Goal: Task Accomplishment & Management: Manage account settings

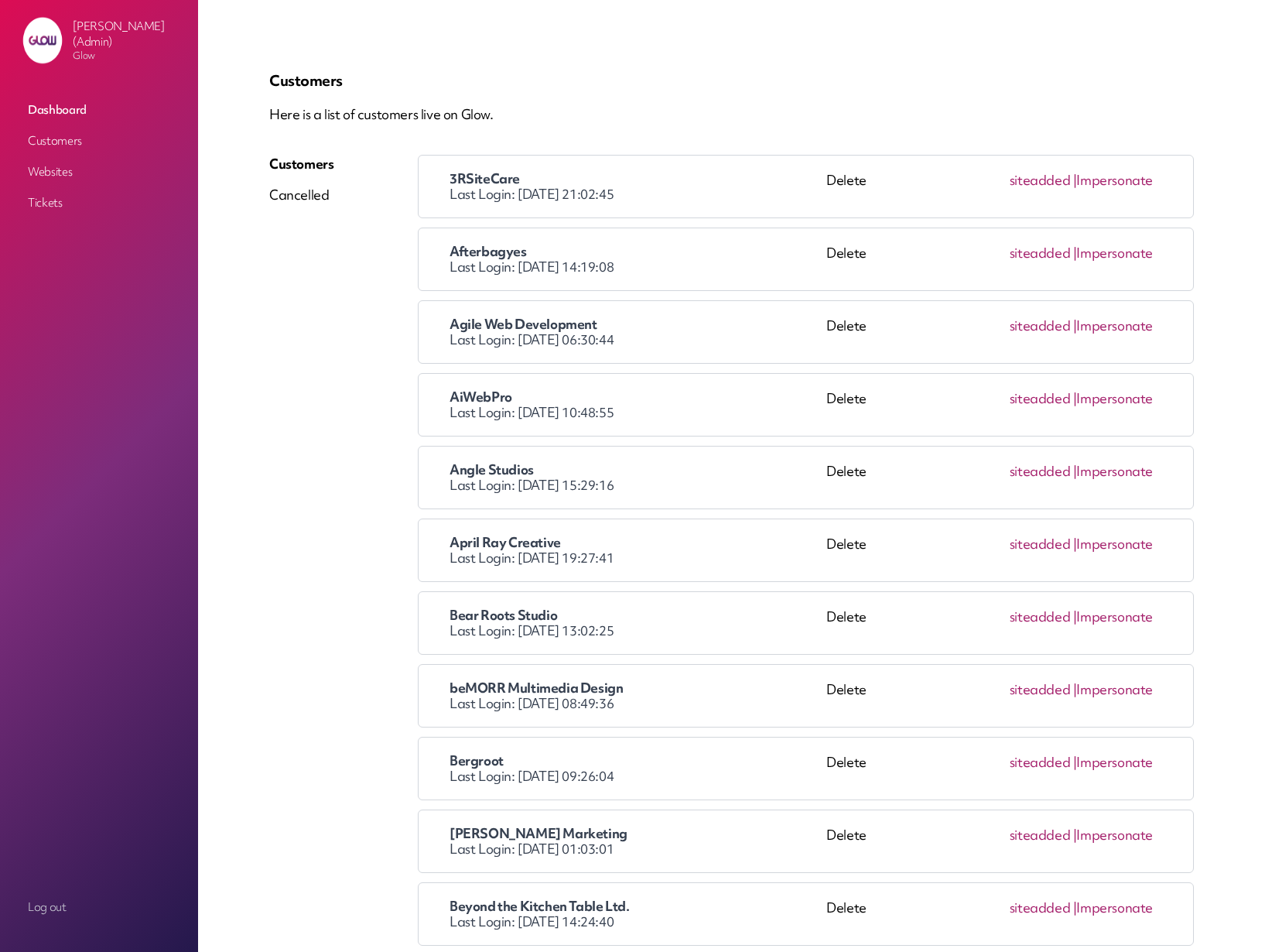
scroll to position [13088, 0]
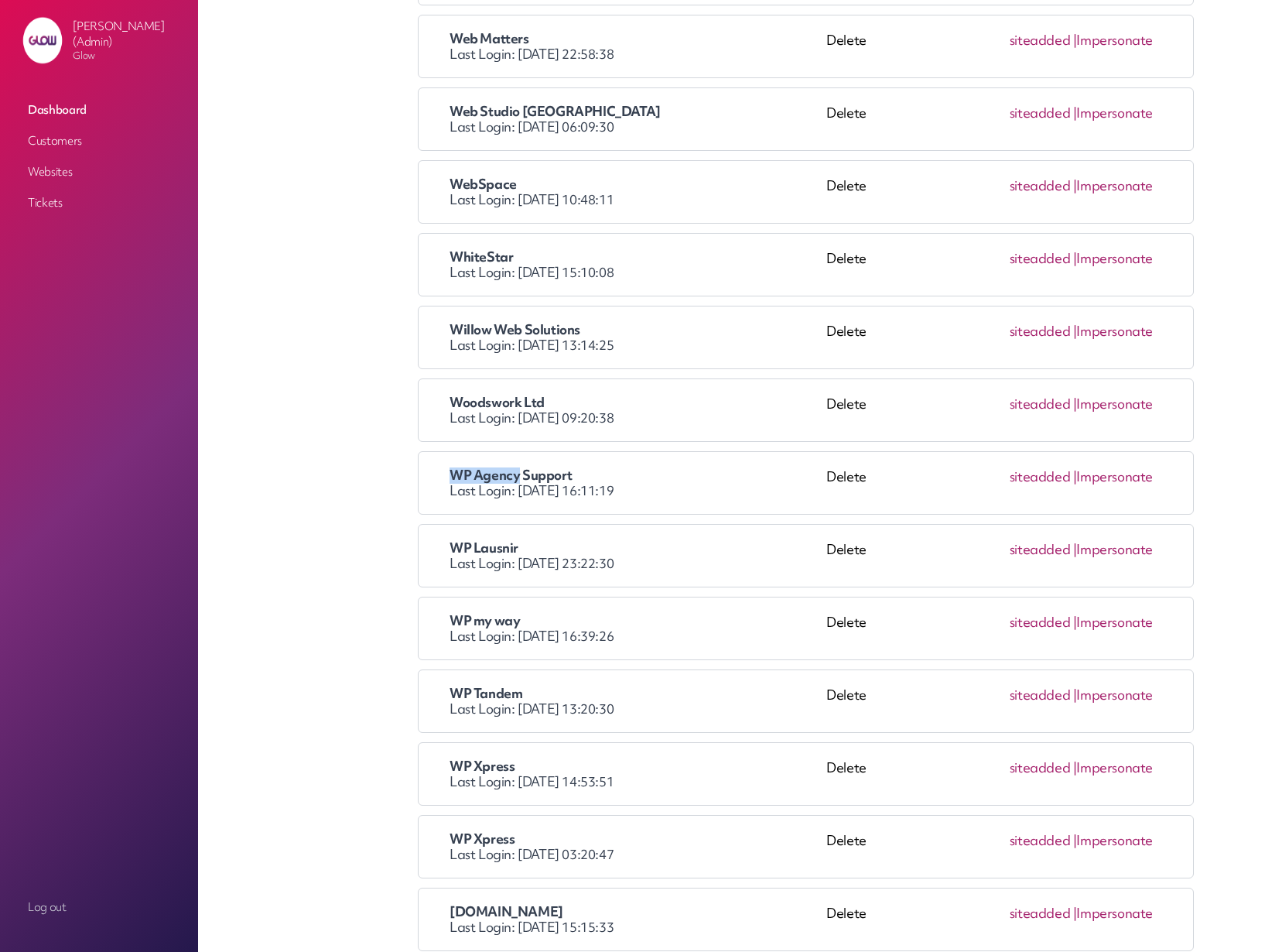
click at [1128, 479] on link "Impersonate" at bounding box center [1115, 476] width 76 height 18
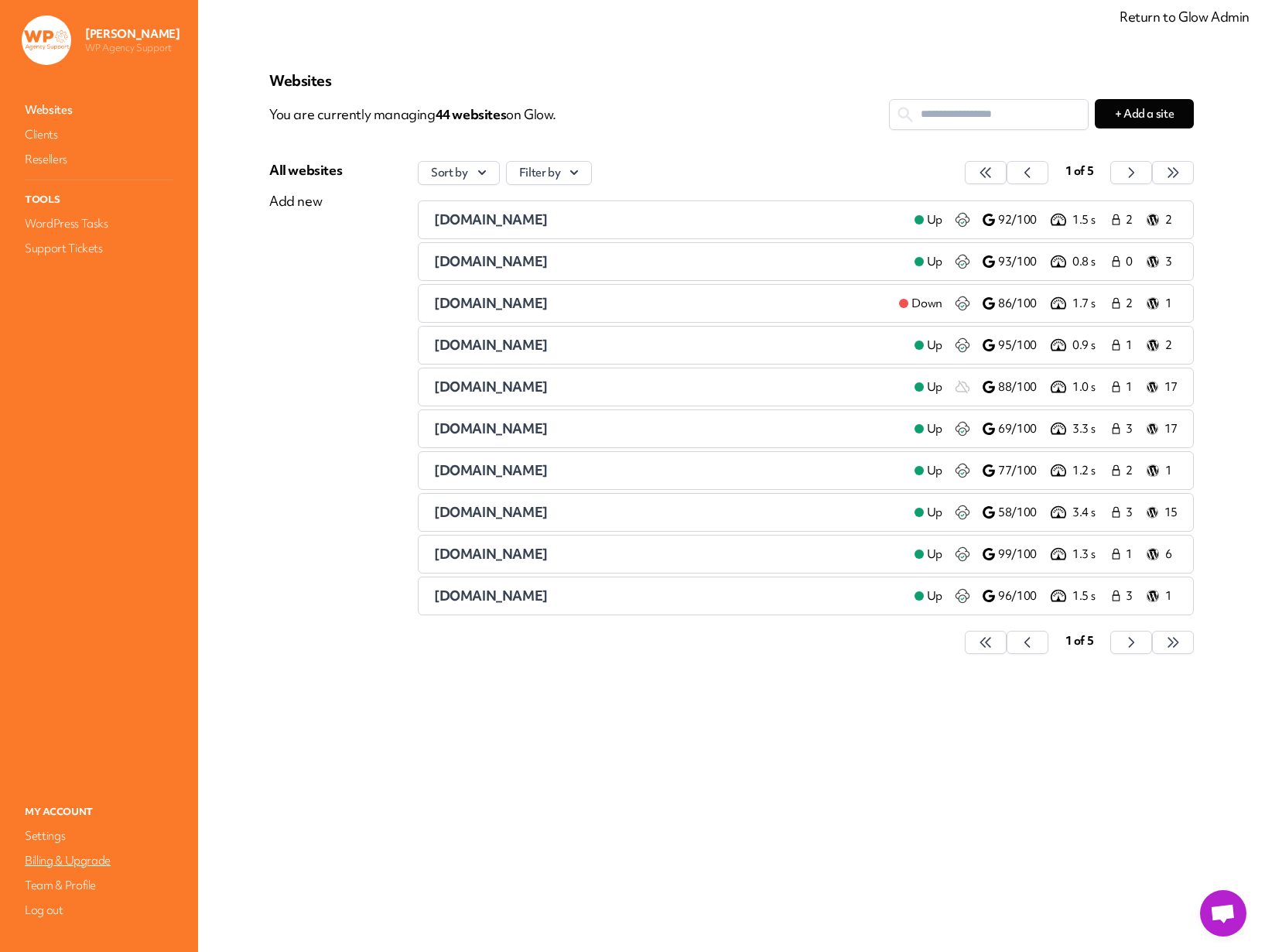
click at [67, 863] on link "Billing & Upgrade" at bounding box center [99, 860] width 154 height 22
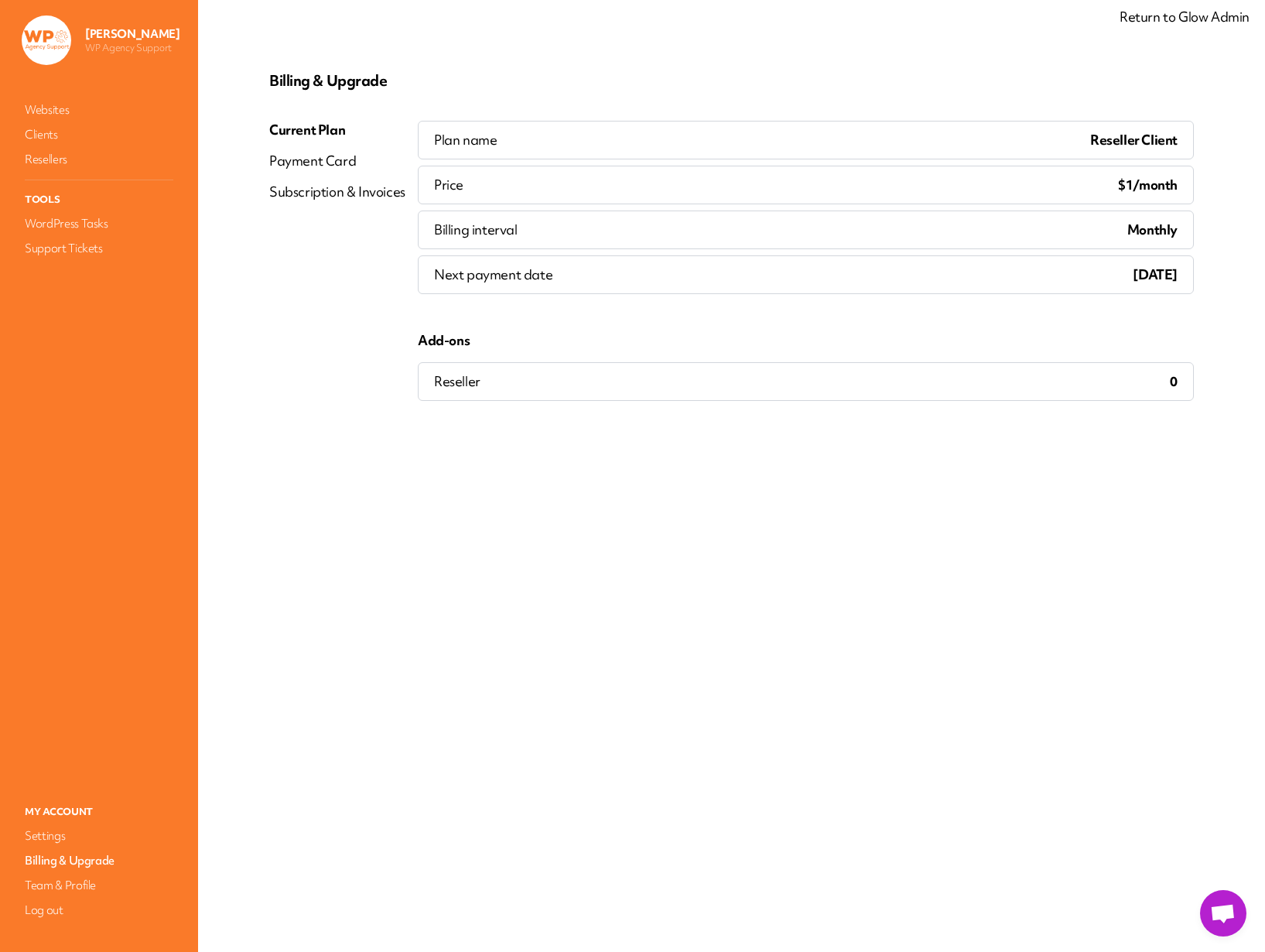
click at [1187, 19] on link "Return to Glow Admin" at bounding box center [1185, 17] width 130 height 18
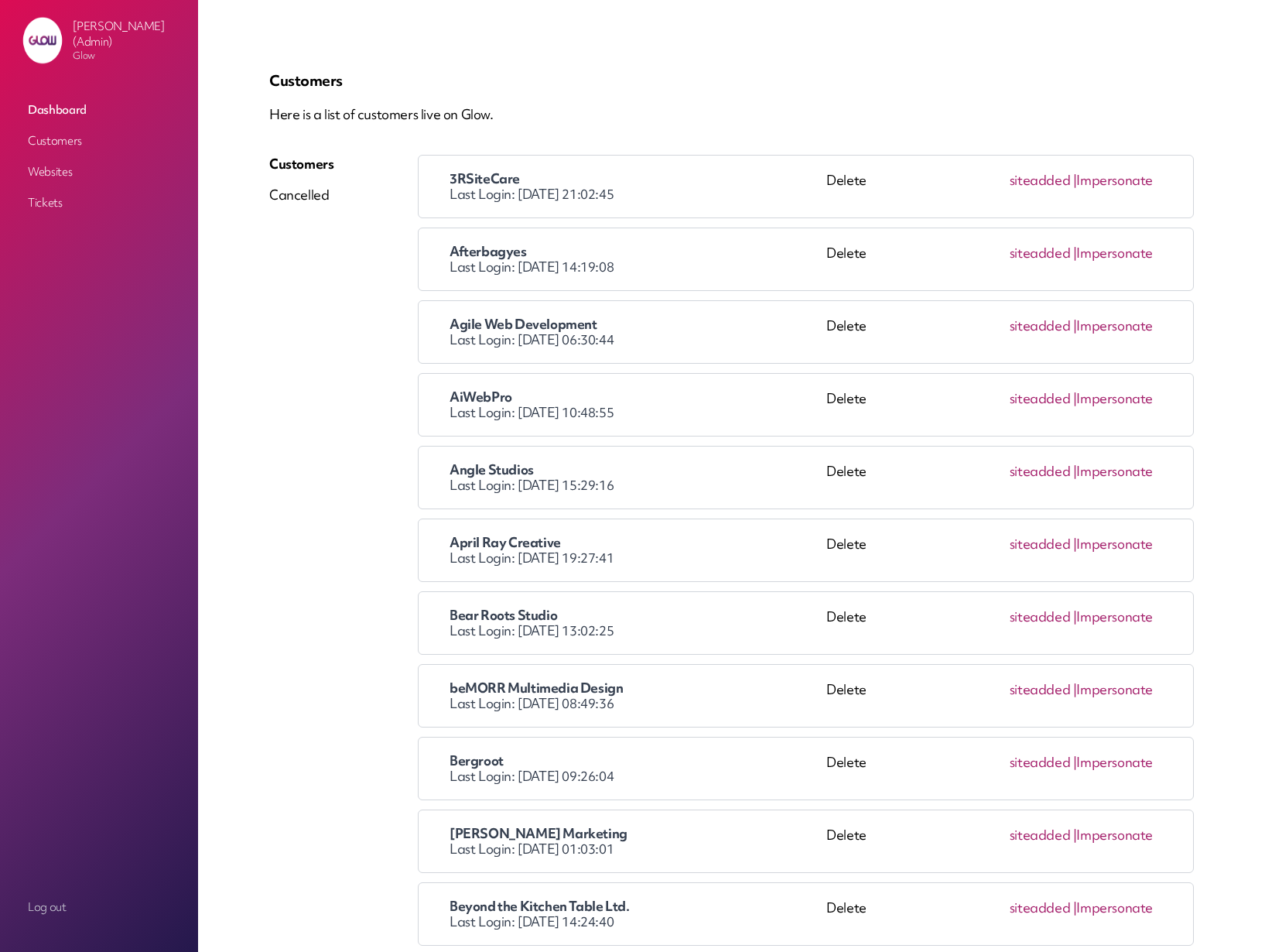
click at [575, 119] on p "Here is a list of customers live on Glow." at bounding box center [731, 114] width 924 height 19
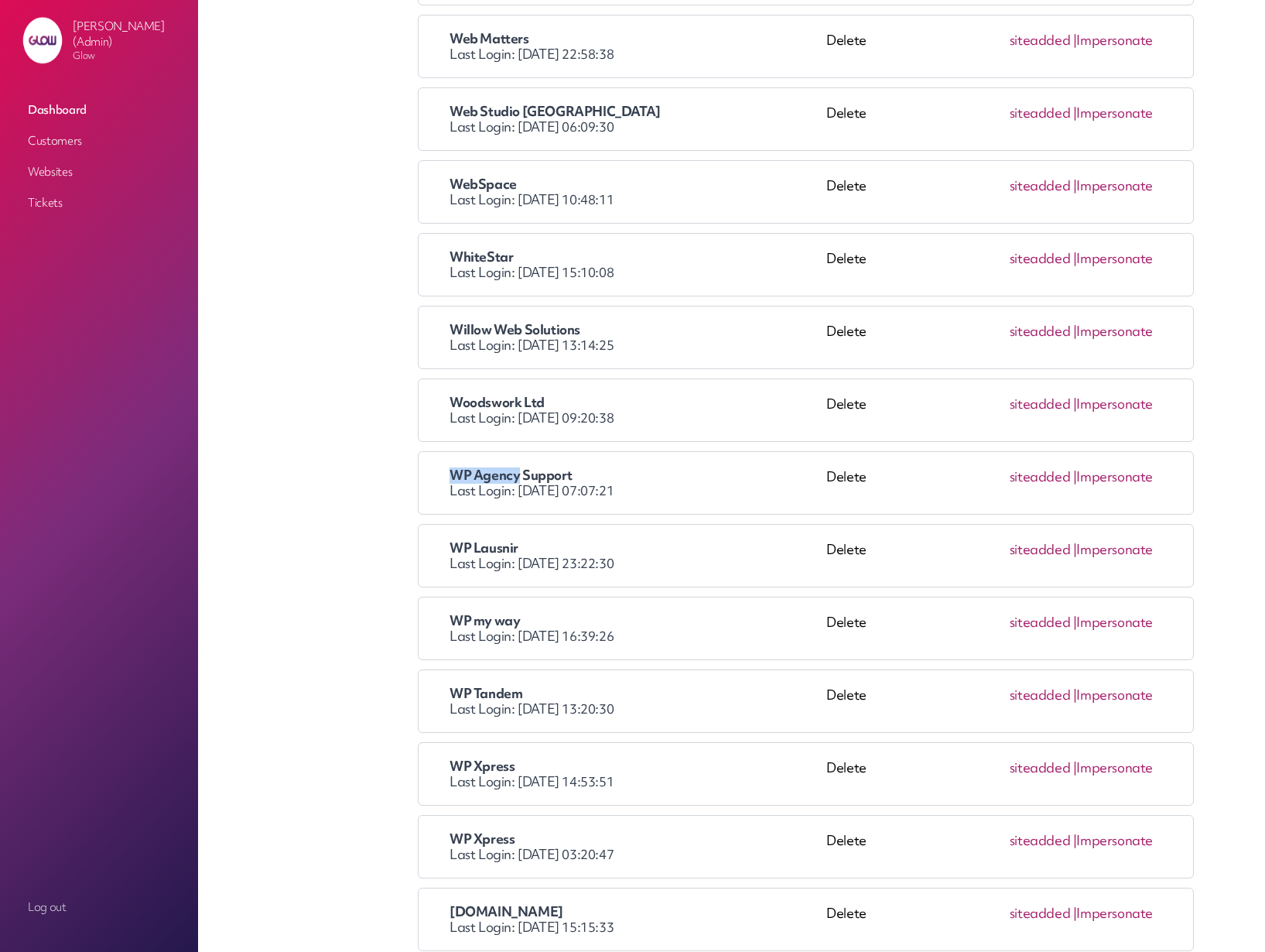
click at [1106, 482] on link "Impersonate" at bounding box center [1115, 476] width 76 height 18
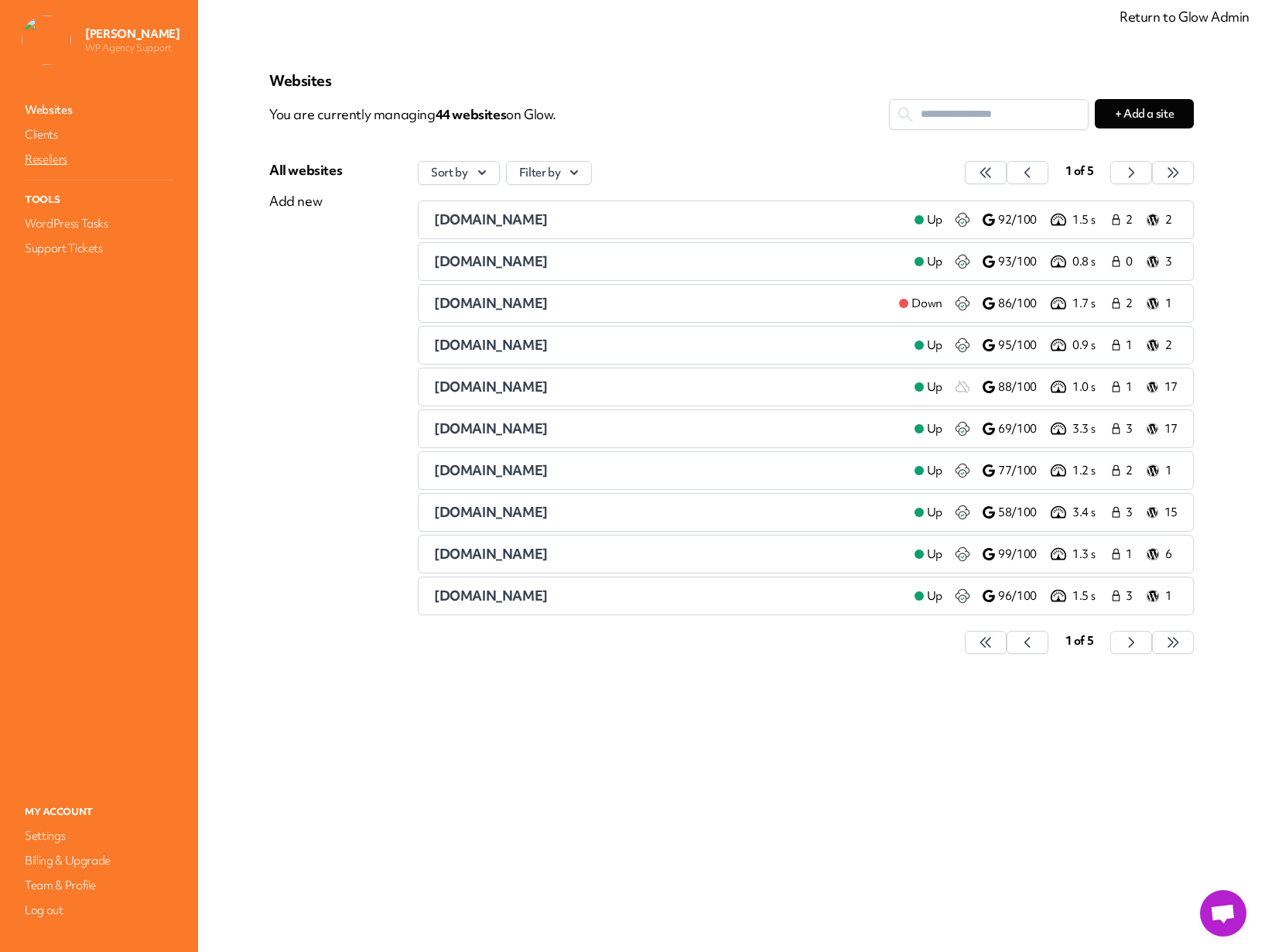
click at [38, 161] on link "Resellers" at bounding box center [99, 159] width 154 height 22
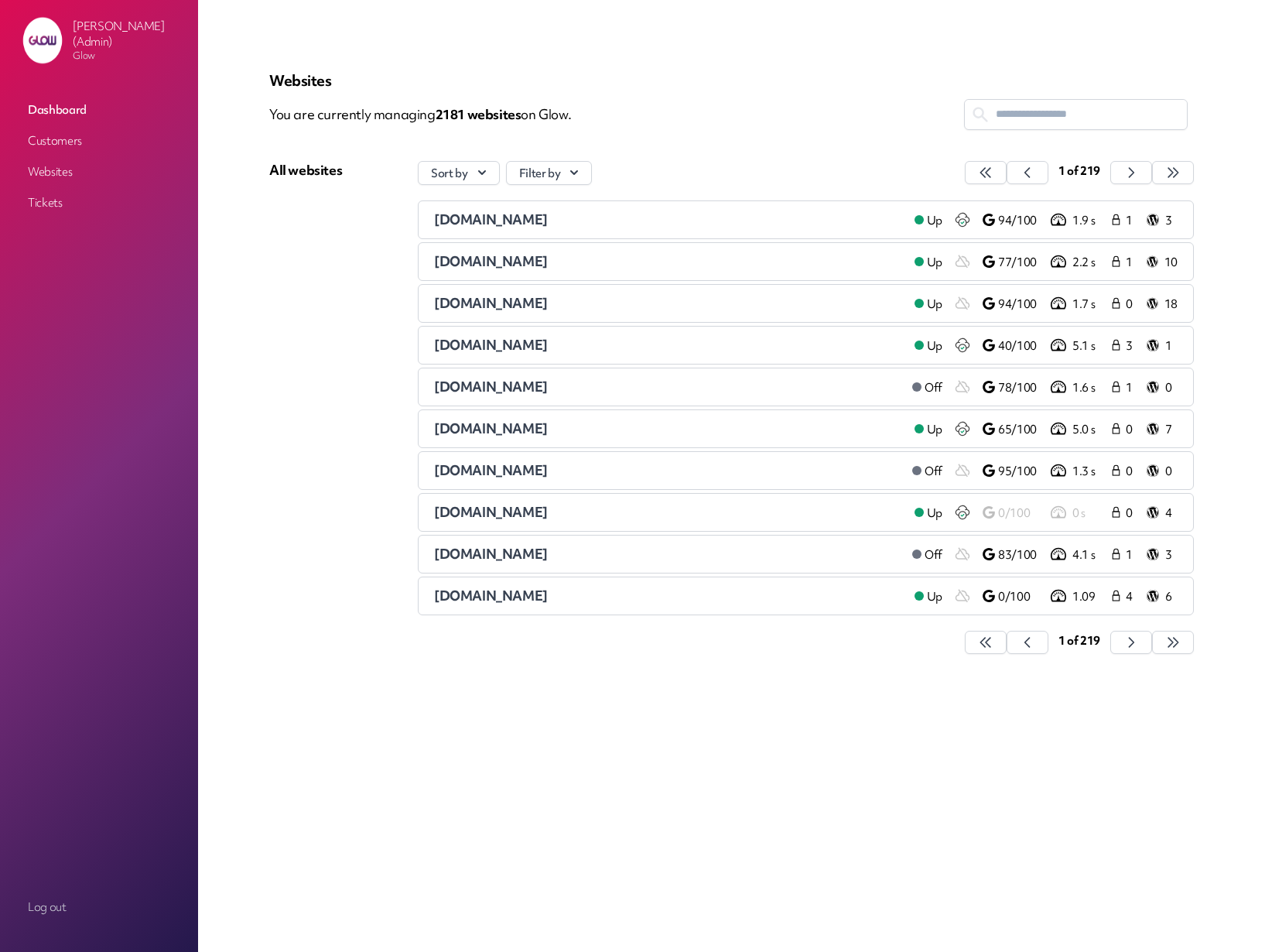
drag, startPoint x: 214, startPoint y: 320, endPoint x: 61, endPoint y: 213, distance: 186.7
click at [214, 320] on main "Websites You are currently managing 2181 website s on Glow. All websites Sort b…" at bounding box center [732, 476] width 1067 height 952
click at [37, 140] on link "Customers" at bounding box center [99, 141] width 154 height 28
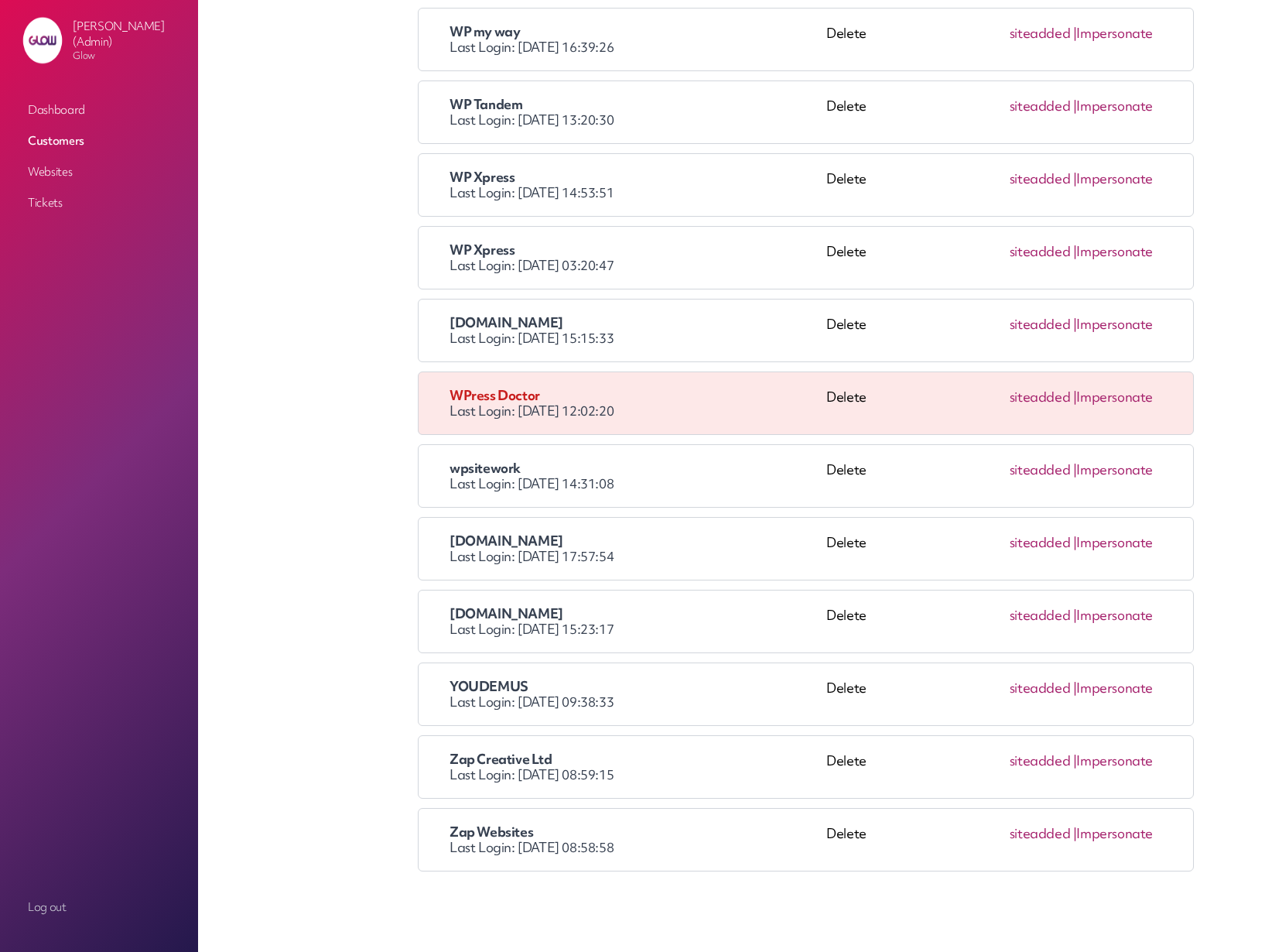
scroll to position [13088, 0]
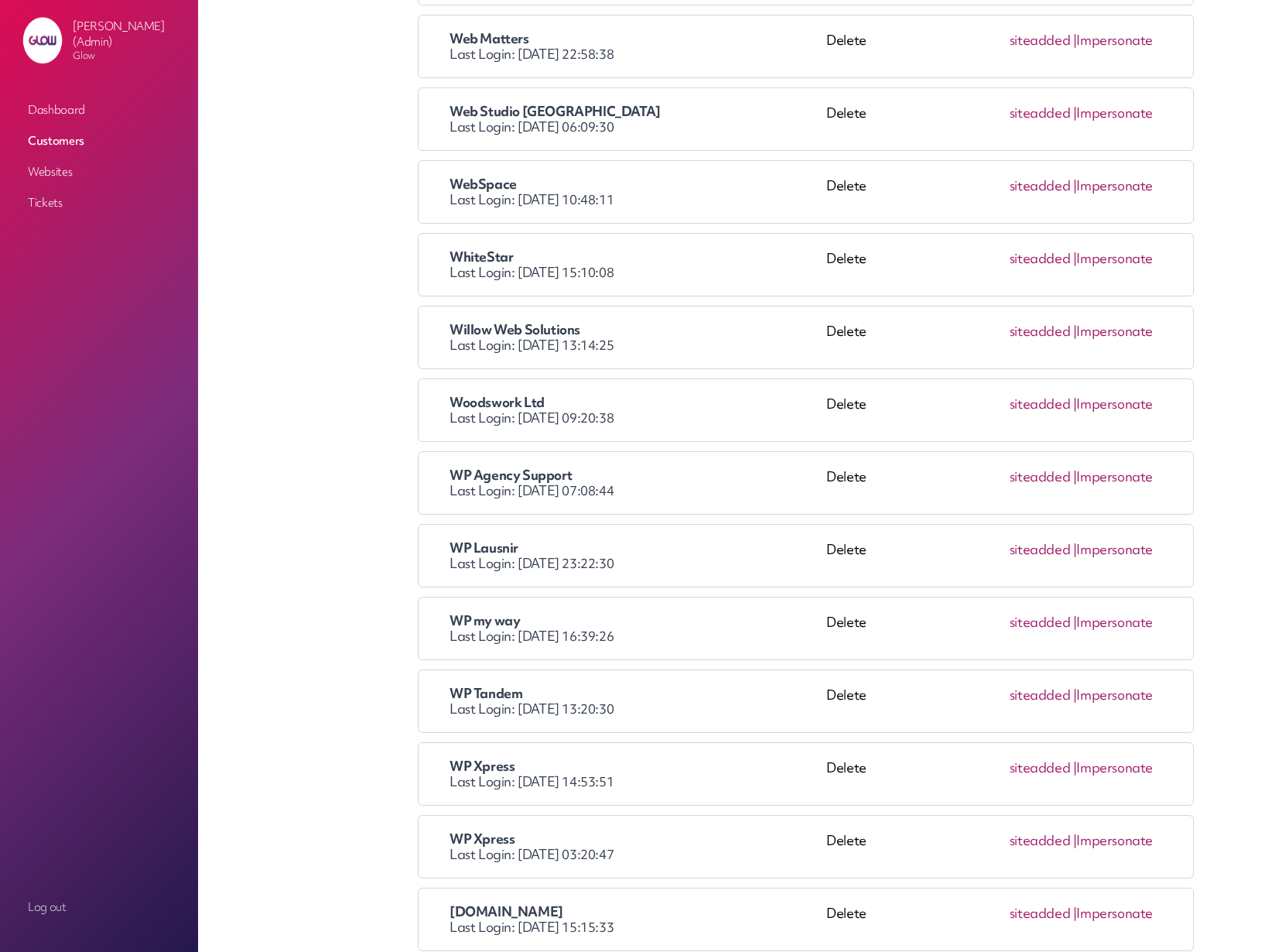
click at [1116, 483] on link "Impersonate" at bounding box center [1115, 476] width 76 height 17
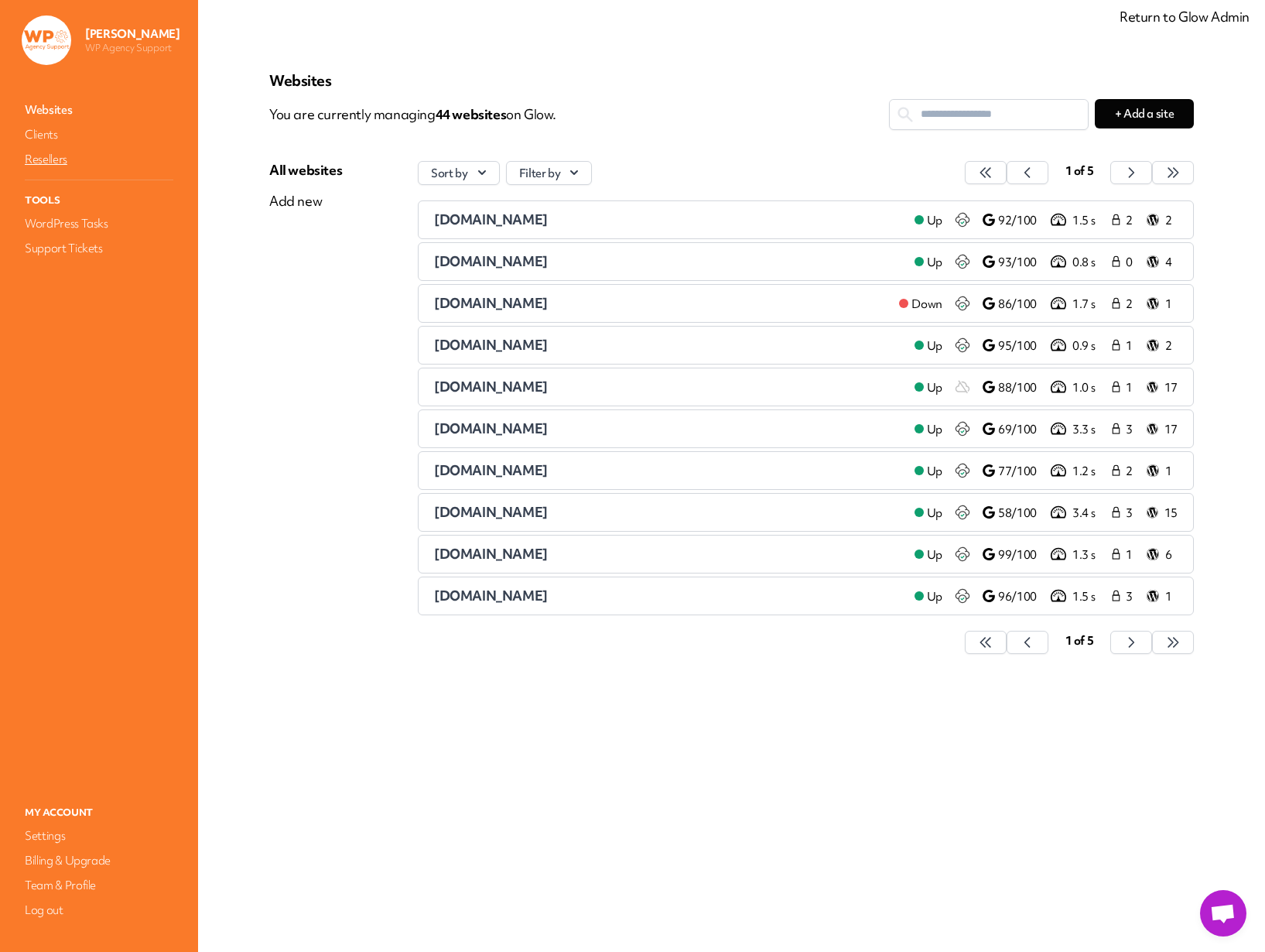
click at [54, 159] on link "Resellers" at bounding box center [99, 159] width 154 height 22
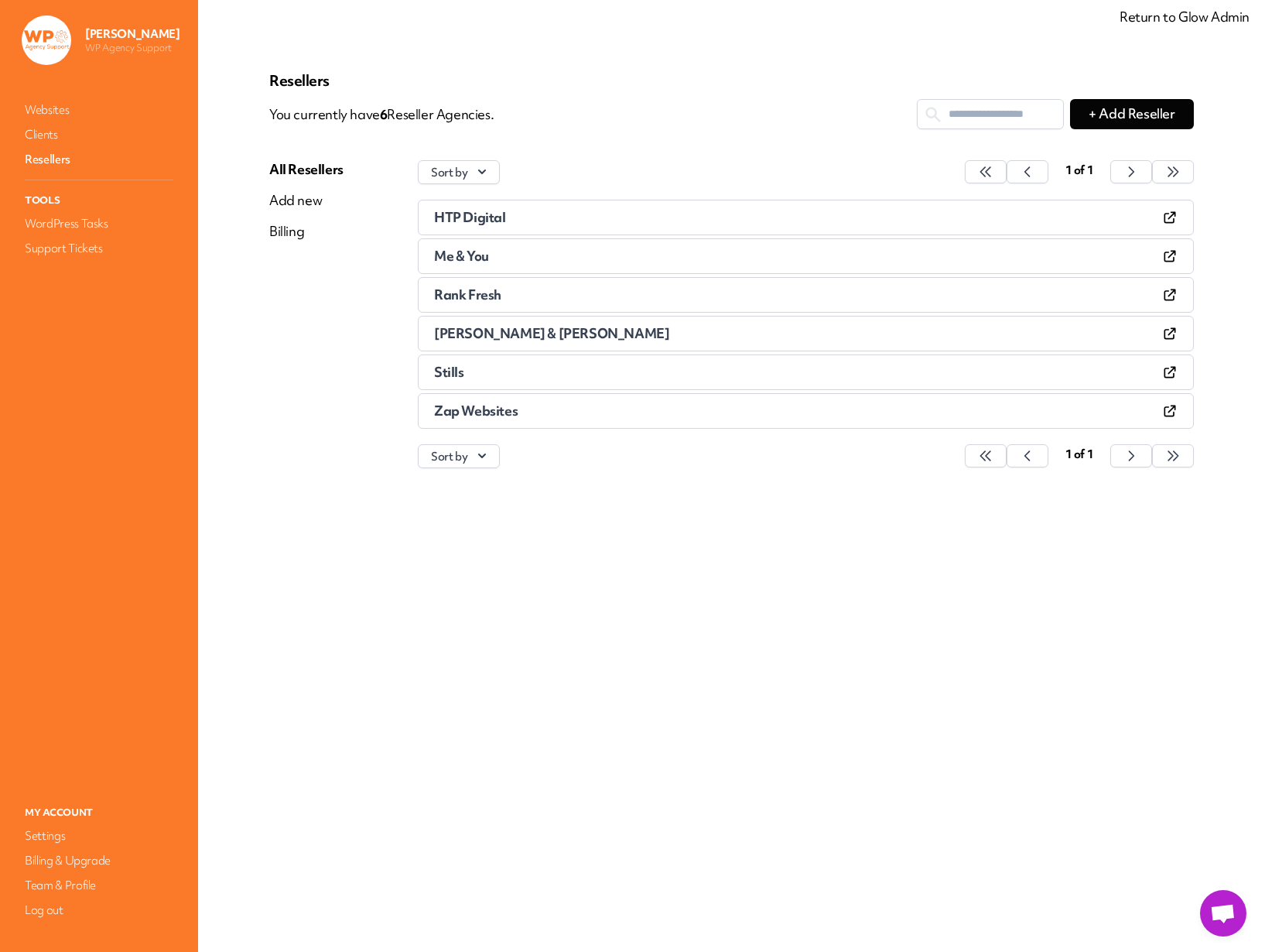
click at [463, 218] on span "HTP Digital" at bounding box center [470, 217] width 72 height 17
